Goal: Find specific page/section: Find specific page/section

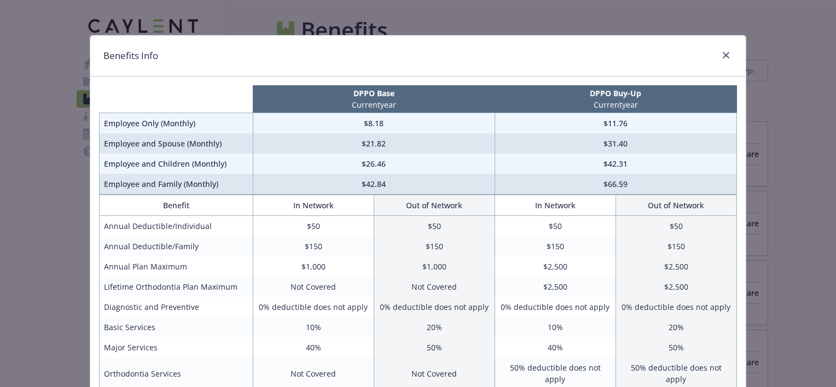
scroll to position [492, 0]
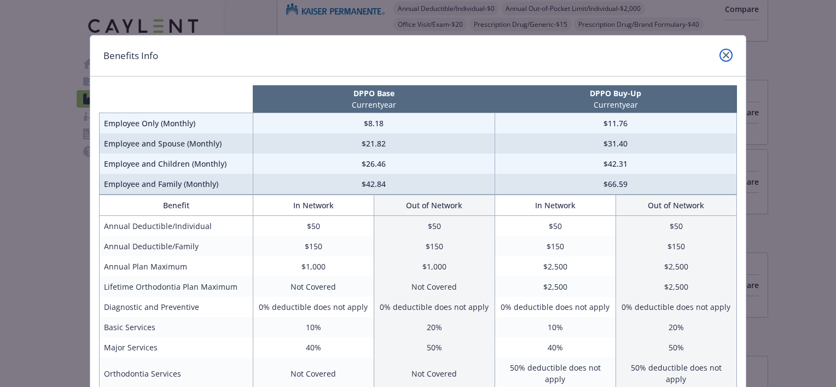
drag, startPoint x: 719, startPoint y: 53, endPoint x: 696, endPoint y: 47, distance: 23.7
click at [722, 54] on icon "close" at bounding box center [725, 55] width 7 height 7
